Goal: Check status

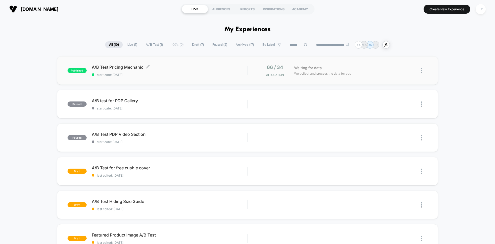
click at [197, 73] on span "start date: [DATE]" at bounding box center [169, 75] width 155 height 4
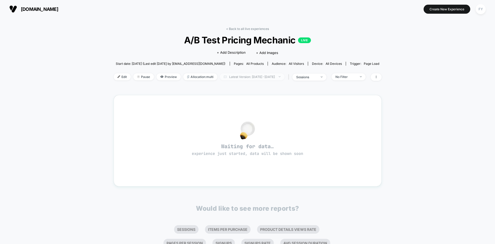
click at [238, 76] on span "Latest Version: [DATE] - [DATE]" at bounding box center [252, 76] width 64 height 7
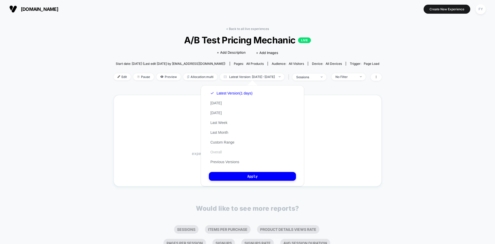
click at [222, 153] on button "Overall" at bounding box center [216, 151] width 14 height 5
click at [245, 175] on button "Apply" at bounding box center [252, 176] width 87 height 9
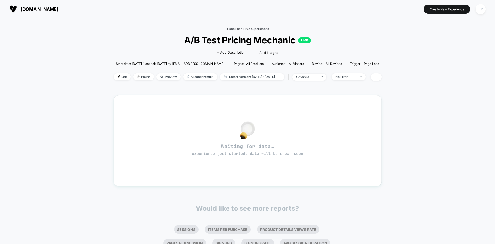
click at [258, 29] on link "< Back to all live experiences" at bounding box center [247, 29] width 43 height 4
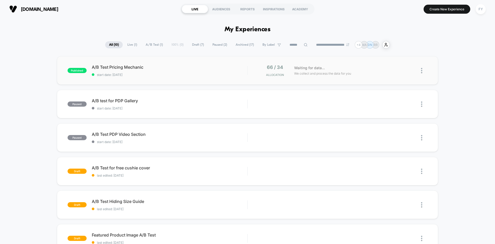
click at [229, 62] on div "published A/B Test Pricing Mechanic start date: [DATE] 66 / 34 Allocation Waiti…" at bounding box center [247, 70] width 381 height 28
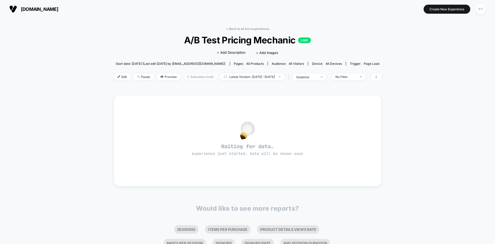
click at [198, 77] on span "Allocation: multi" at bounding box center [200, 76] width 34 height 7
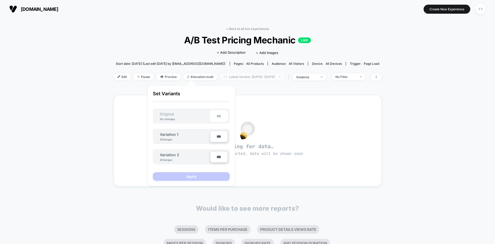
click at [234, 78] on span "Latest Version: [DATE] - [DATE]" at bounding box center [252, 76] width 64 height 7
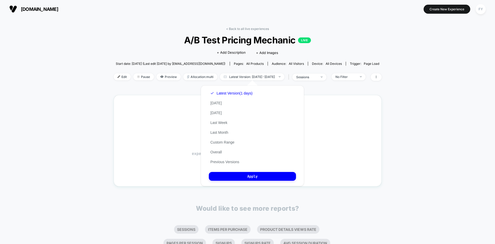
click at [223, 103] on div "Latest Version (1 days) [DATE] [DATE] Last Week Last Month Custom Range Overall…" at bounding box center [231, 127] width 45 height 78
click at [219, 102] on button "[DATE]" at bounding box center [216, 103] width 14 height 5
click at [254, 173] on button "Apply" at bounding box center [252, 176] width 87 height 9
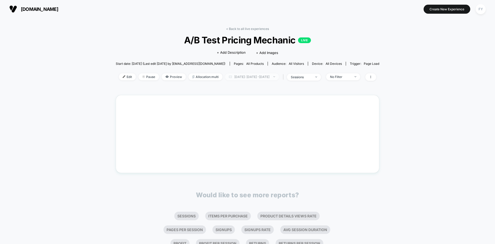
click at [248, 79] on span "[DATE]: [DATE] - [DATE]" at bounding box center [252, 76] width 54 height 7
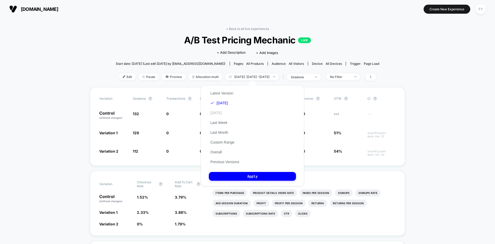
click at [222, 115] on button "[DATE]" at bounding box center [216, 112] width 14 height 5
click at [245, 176] on button "Apply" at bounding box center [252, 176] width 87 height 9
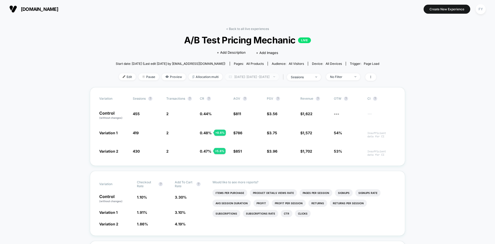
click at [258, 78] on span "[DATE]: [DATE] - [DATE]" at bounding box center [252, 76] width 54 height 7
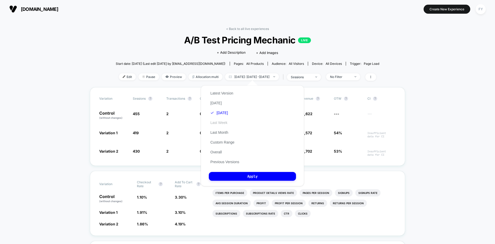
click at [224, 122] on button "Last Week" at bounding box center [219, 122] width 20 height 5
click at [237, 177] on button "Apply" at bounding box center [252, 176] width 87 height 9
